Goal: Task Accomplishment & Management: Use online tool/utility

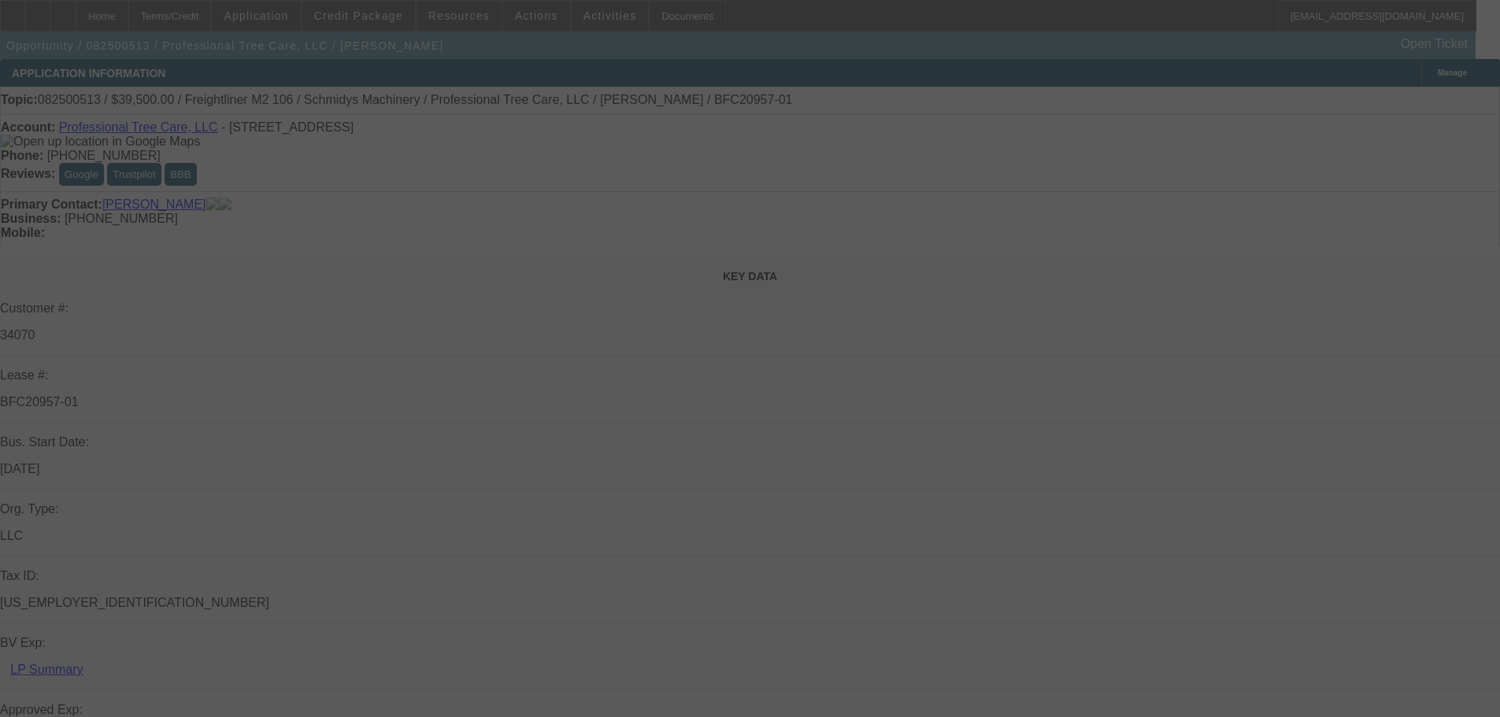
select select "0"
select select "6"
select select "0"
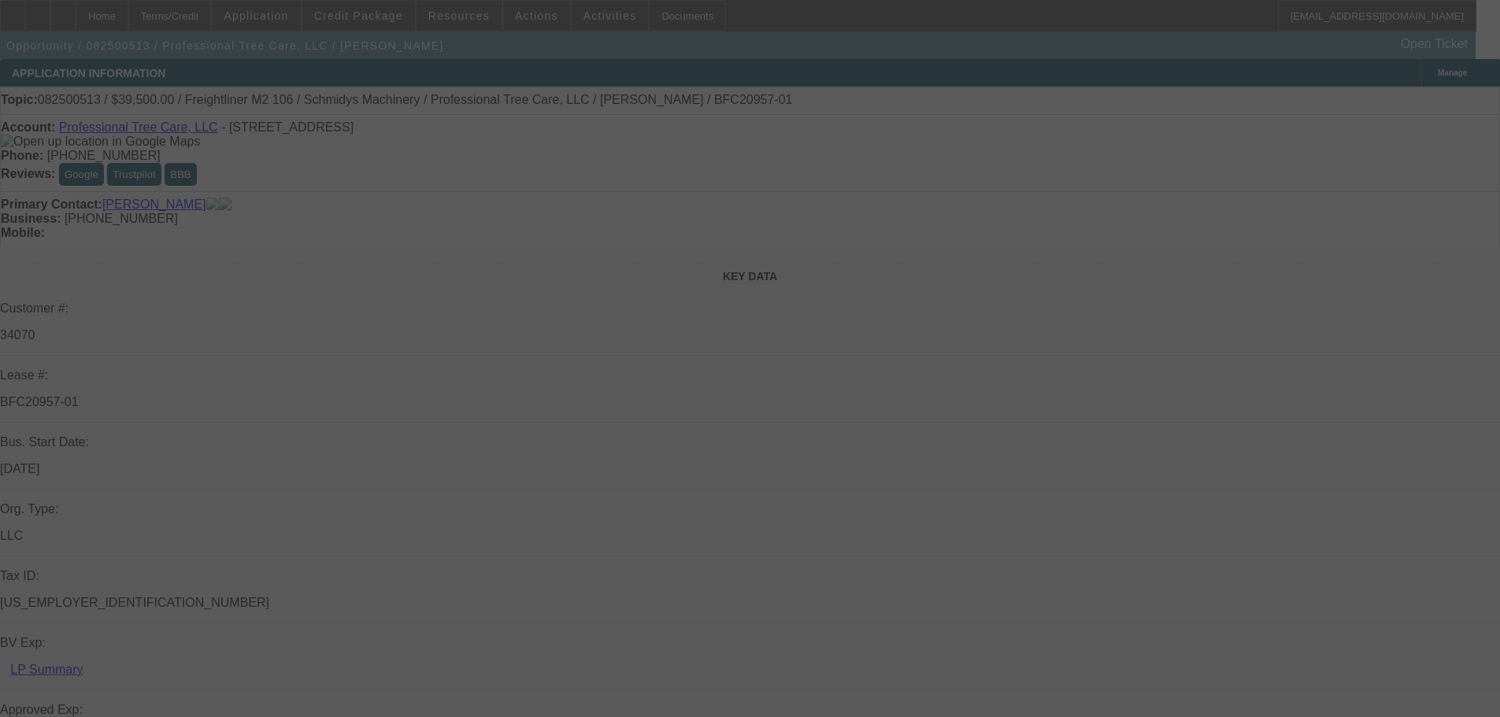
select select "0"
select select "6"
select select "0"
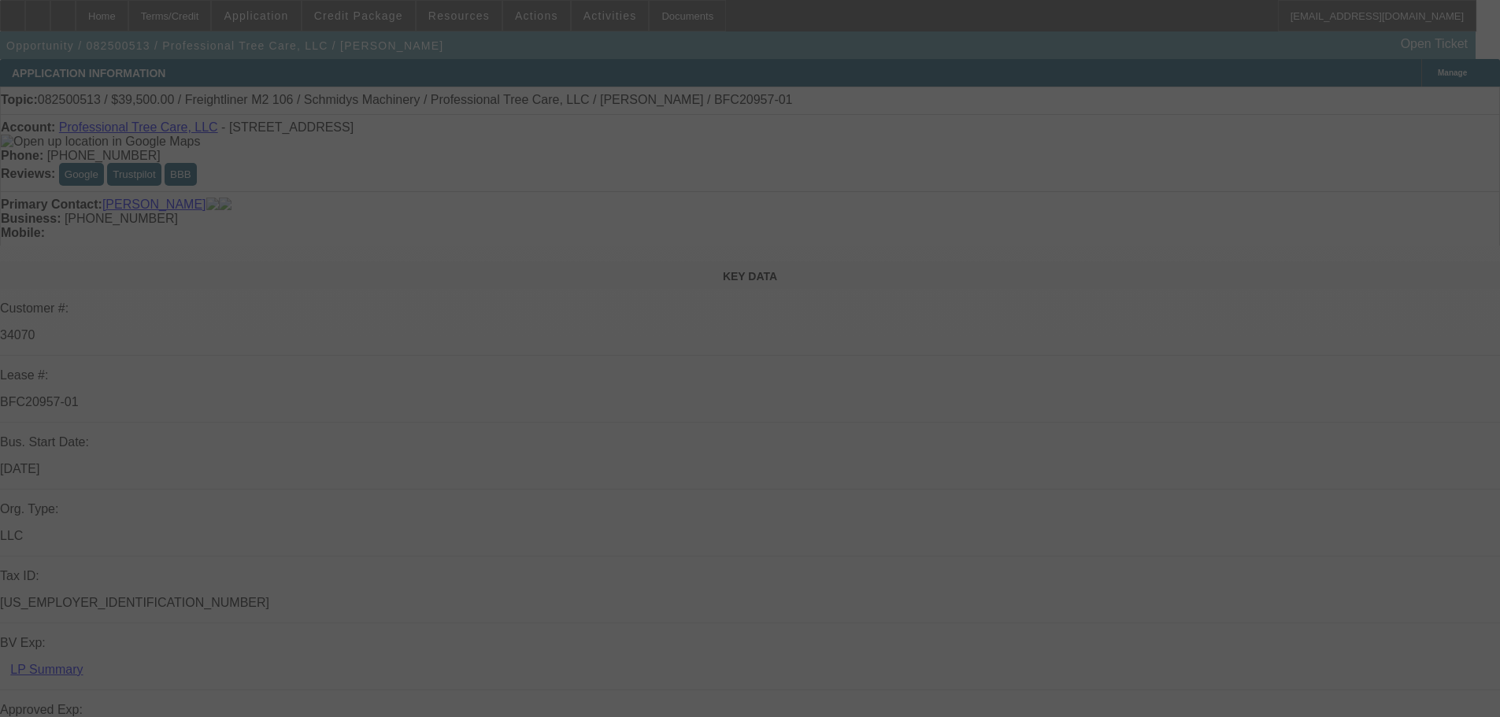
select select "0"
select select "6"
select select "0"
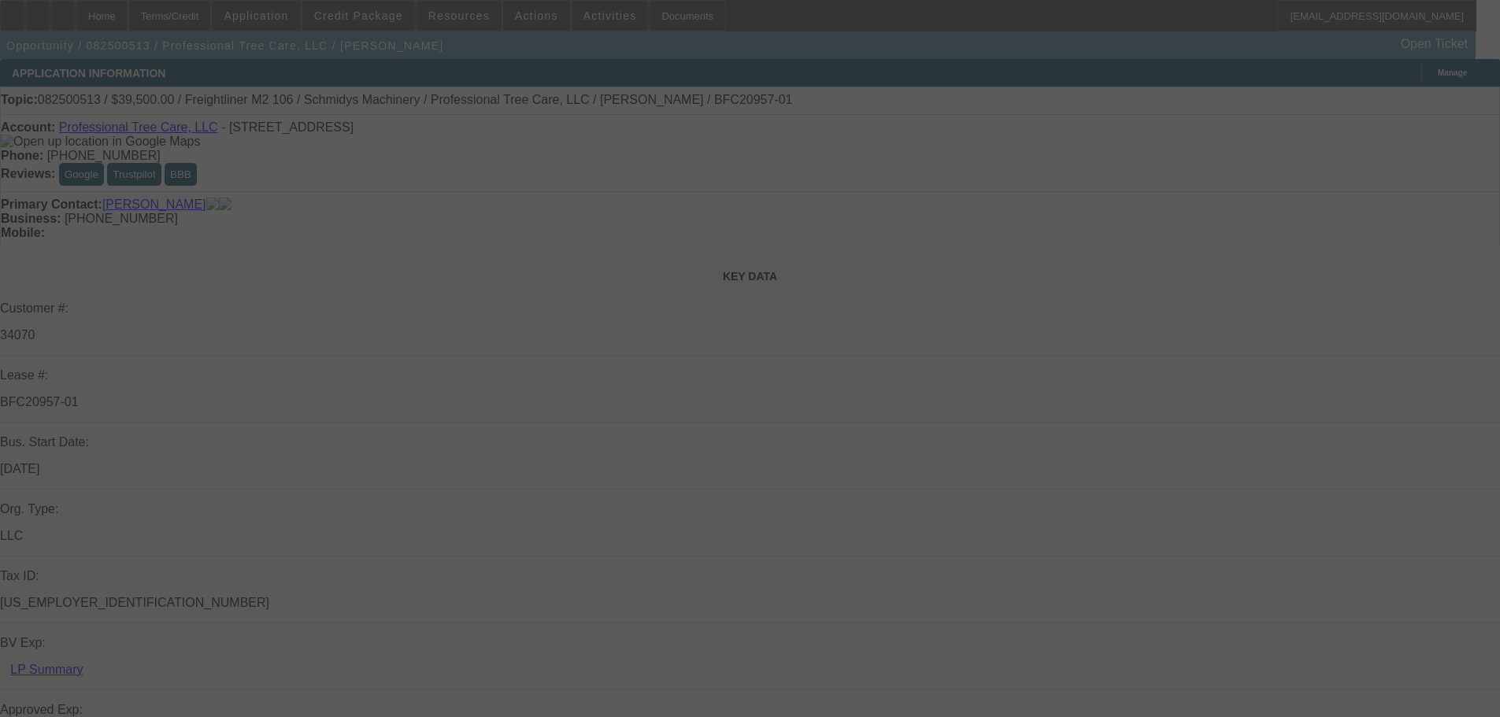
select select "6"
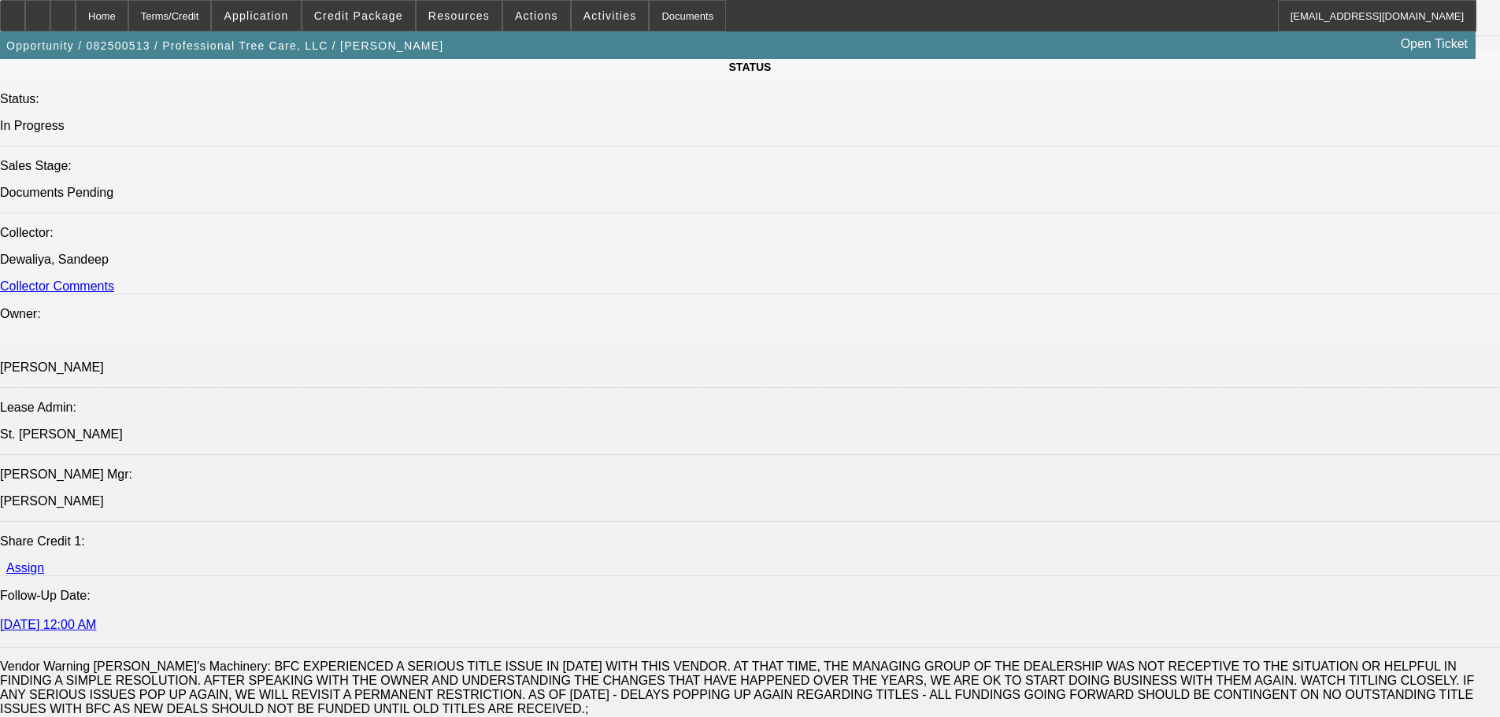
scroll to position [2126, 0]
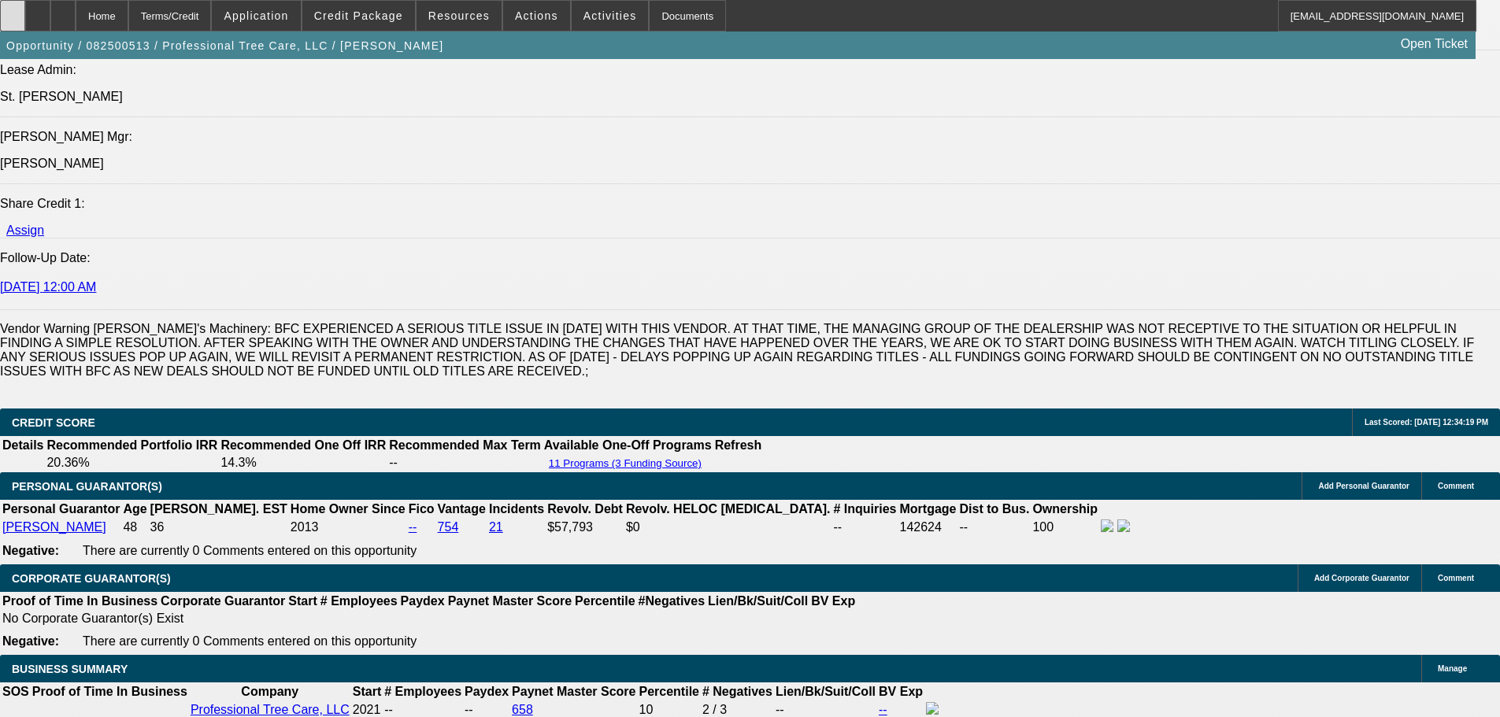
click at [25, 24] on div at bounding box center [12, 16] width 25 height 32
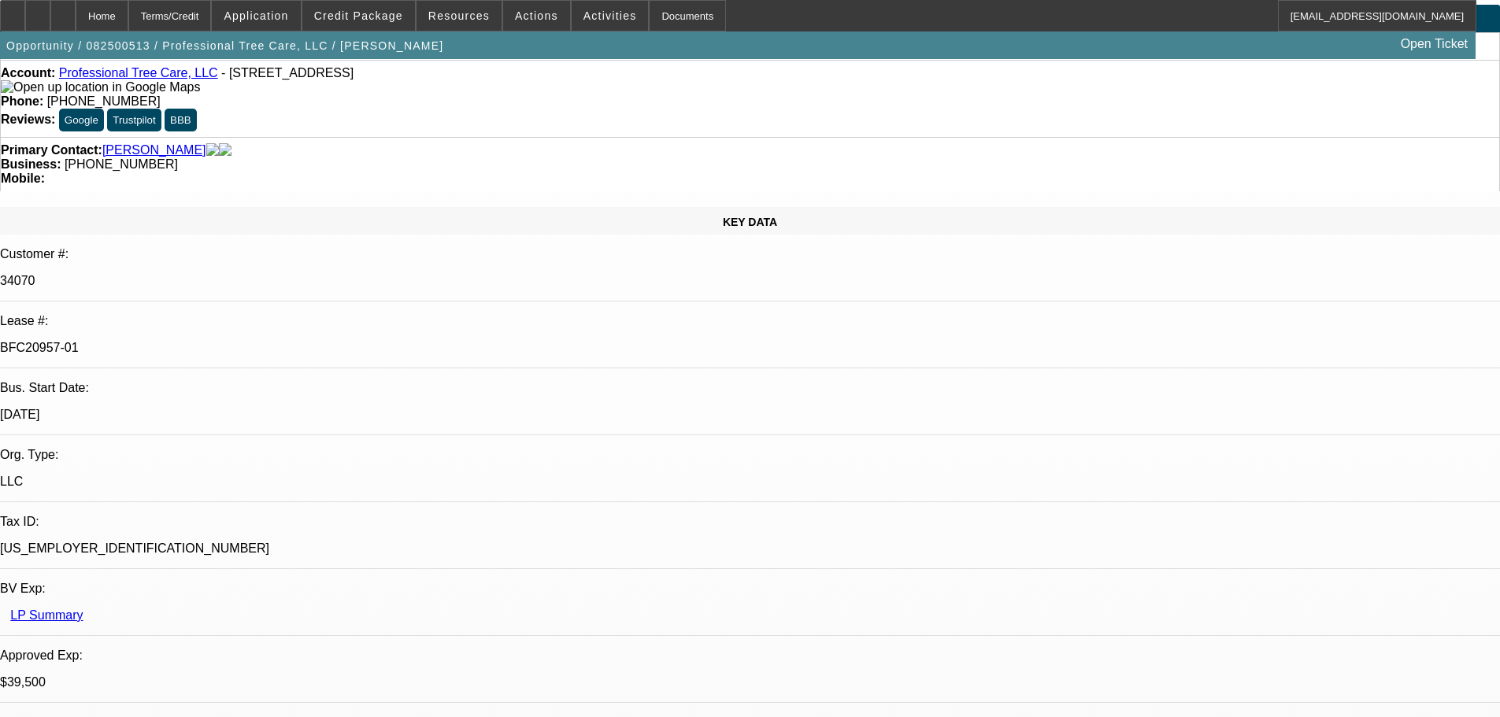
scroll to position [0, 0]
